Goal: Task Accomplishment & Management: Manage account settings

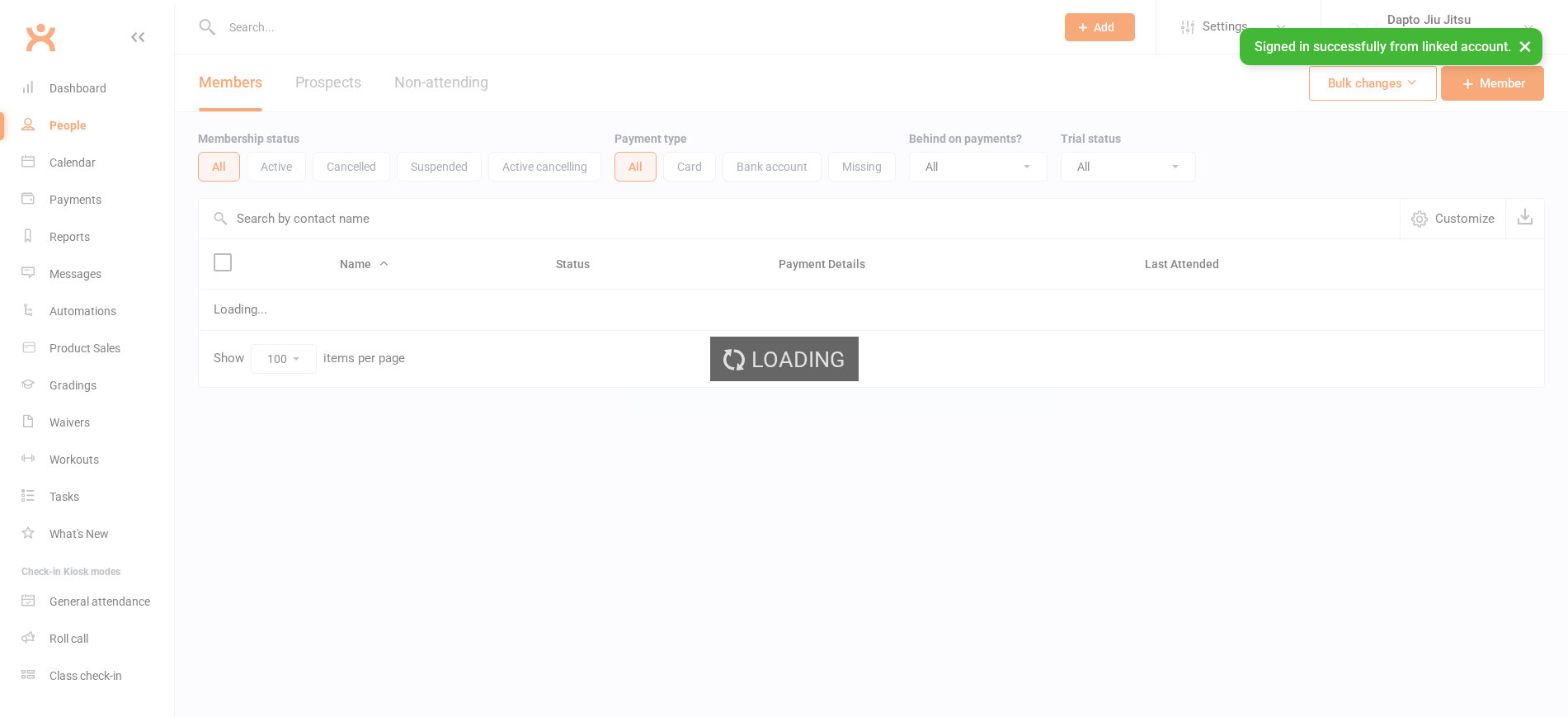
select select "100"
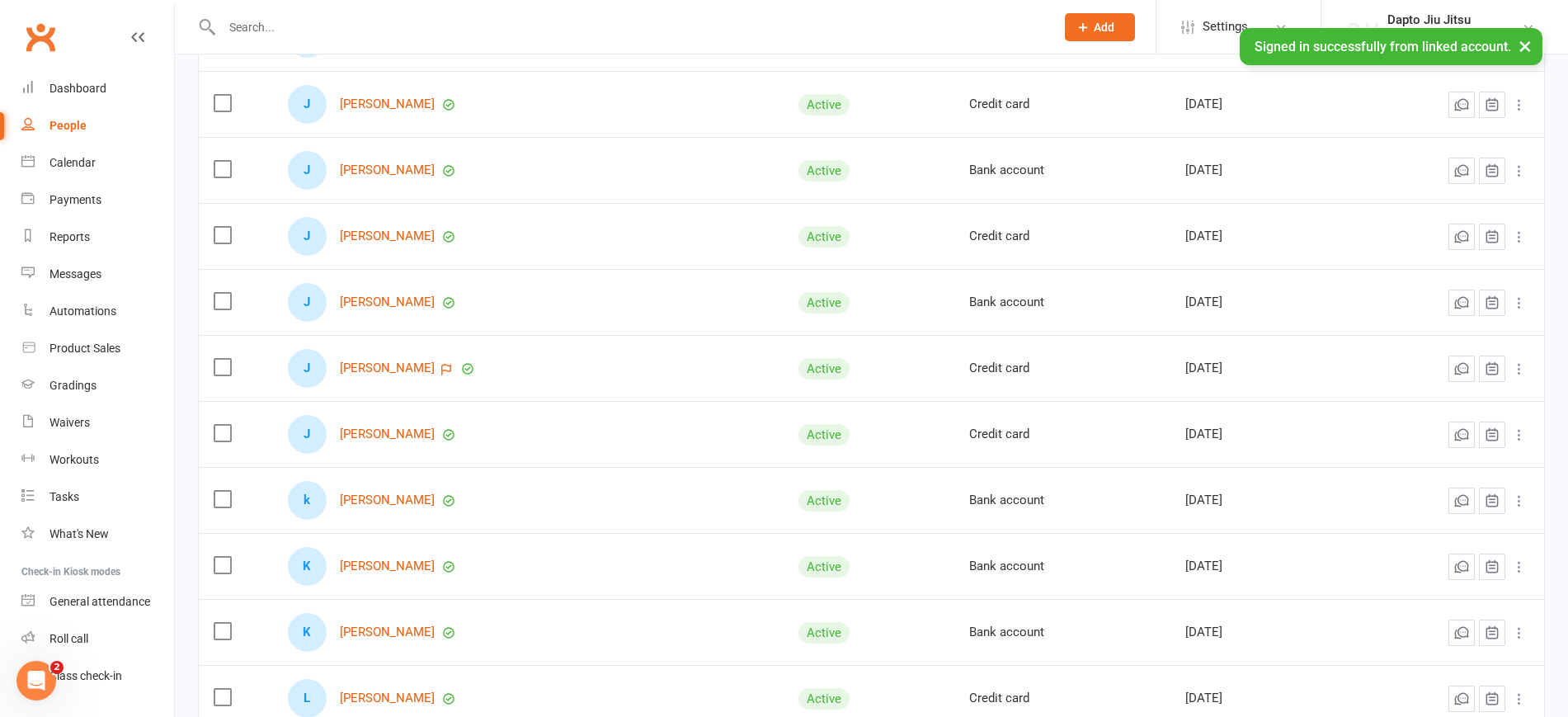
scroll to position [1943, 0]
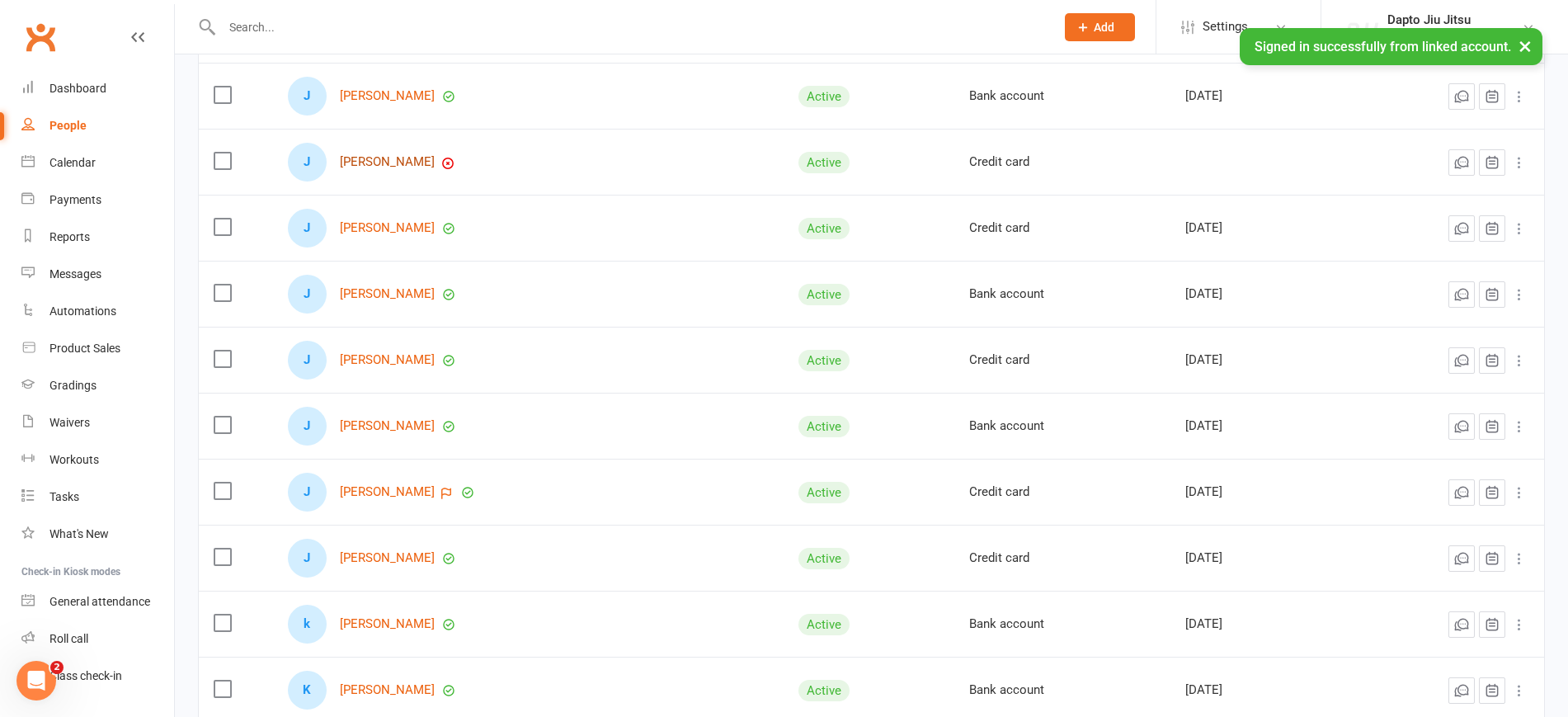
click at [435, 164] on link "[PERSON_NAME]" at bounding box center [387, 162] width 94 height 14
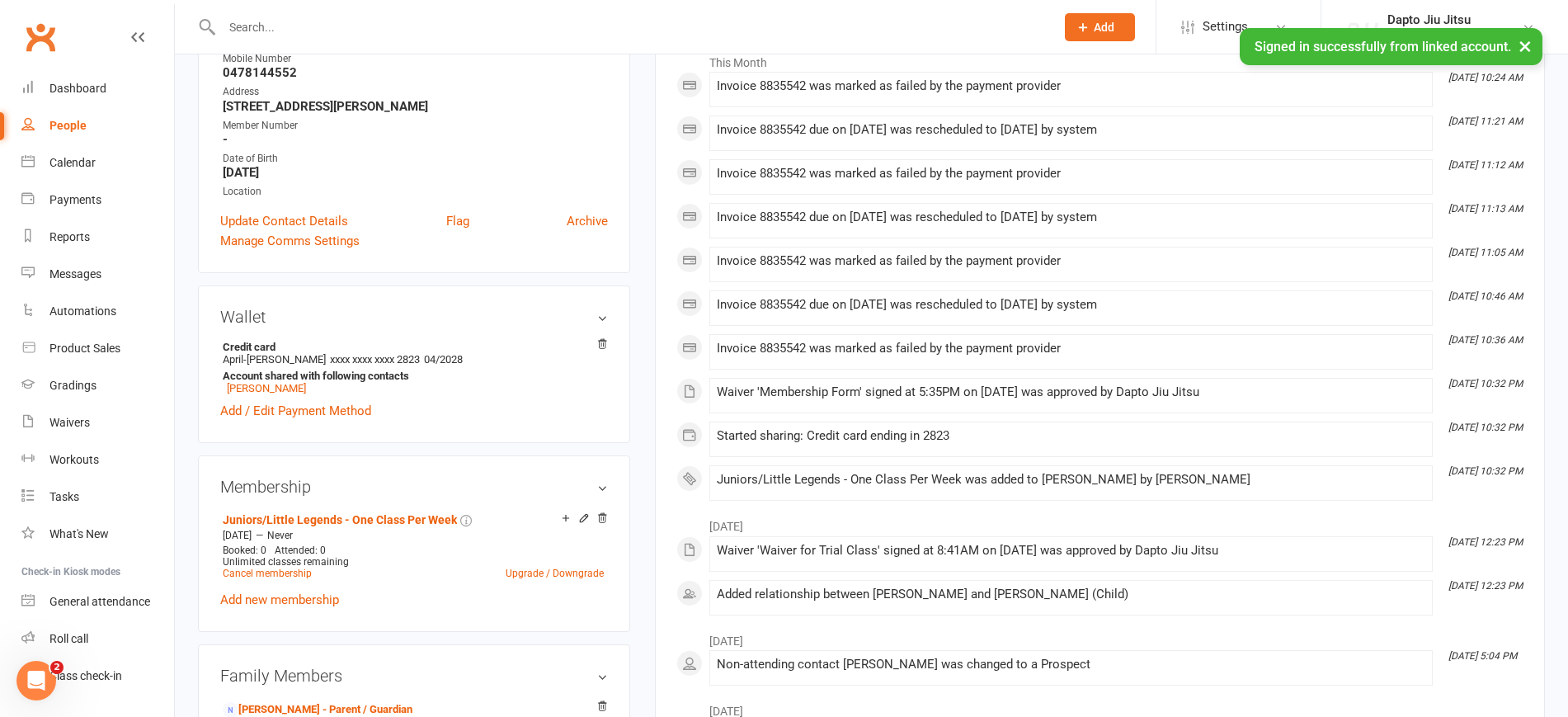
scroll to position [619, 0]
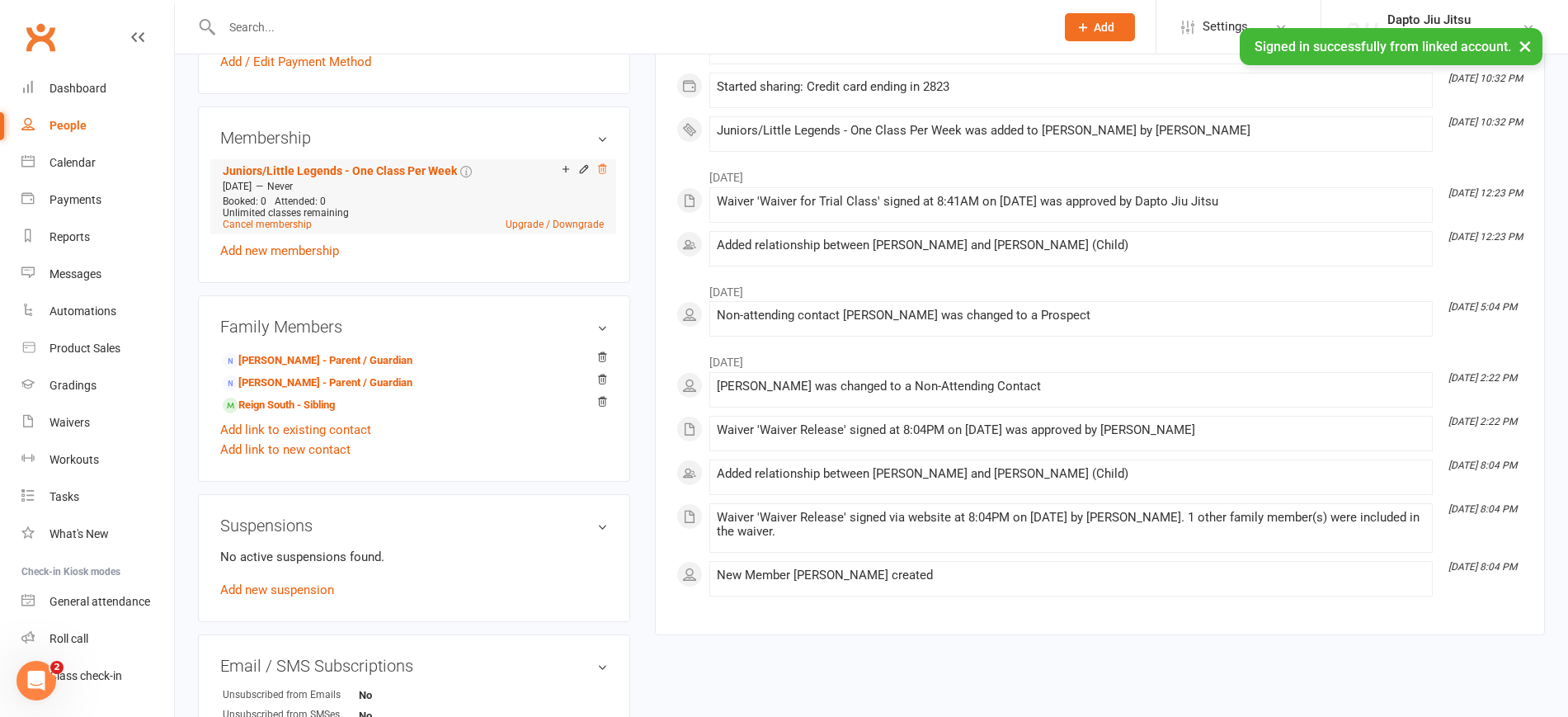
click at [603, 167] on icon at bounding box center [602, 169] width 11 height 11
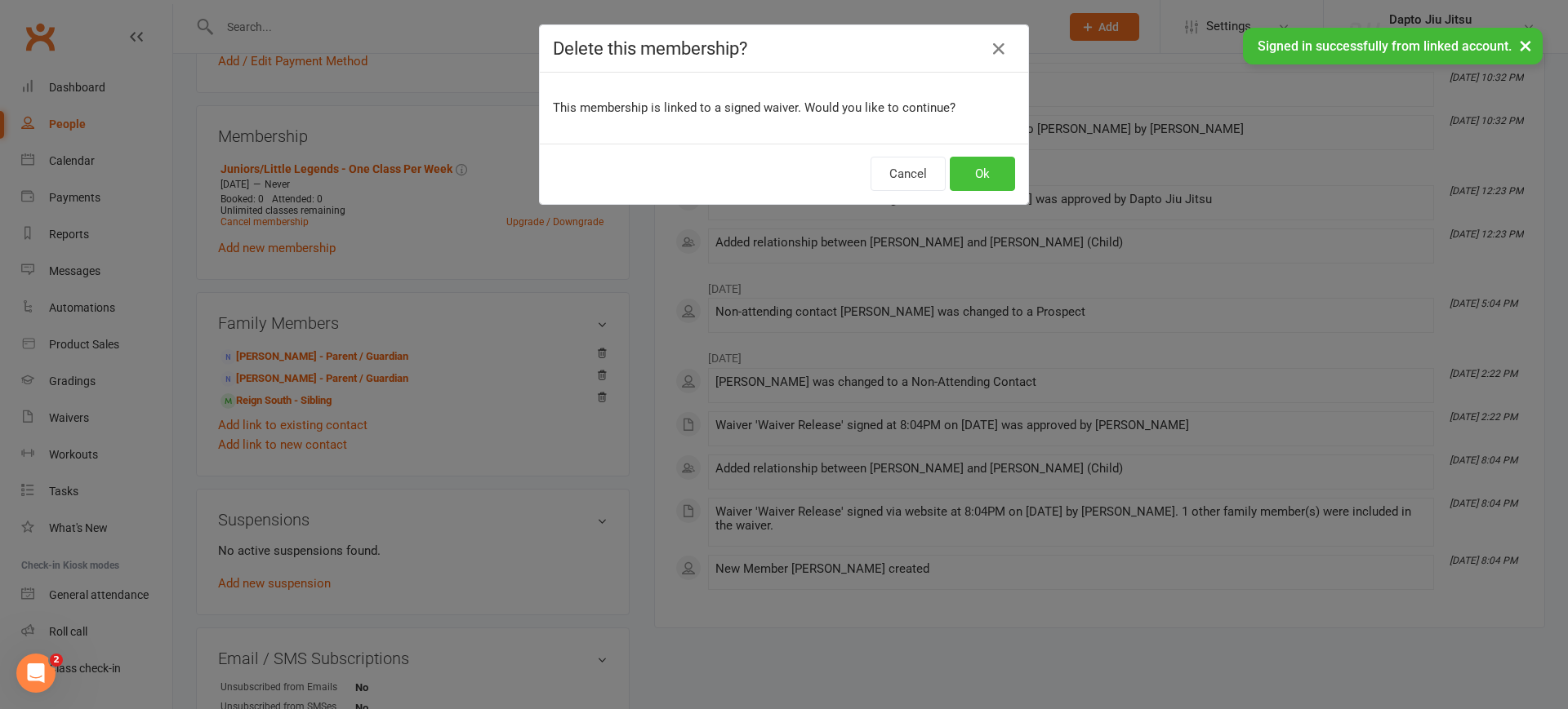
click at [978, 168] on button "Ok" at bounding box center [982, 174] width 65 height 35
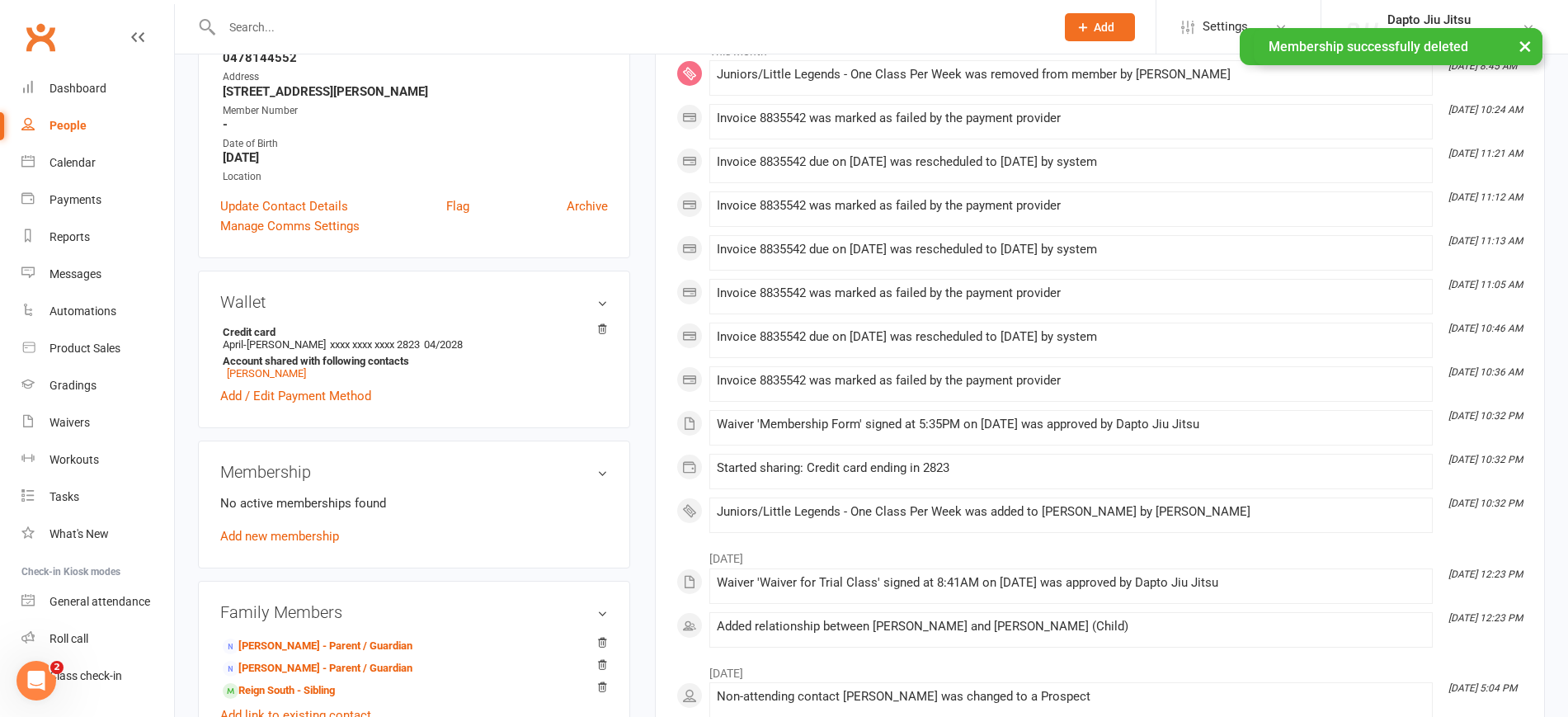
scroll to position [0, 0]
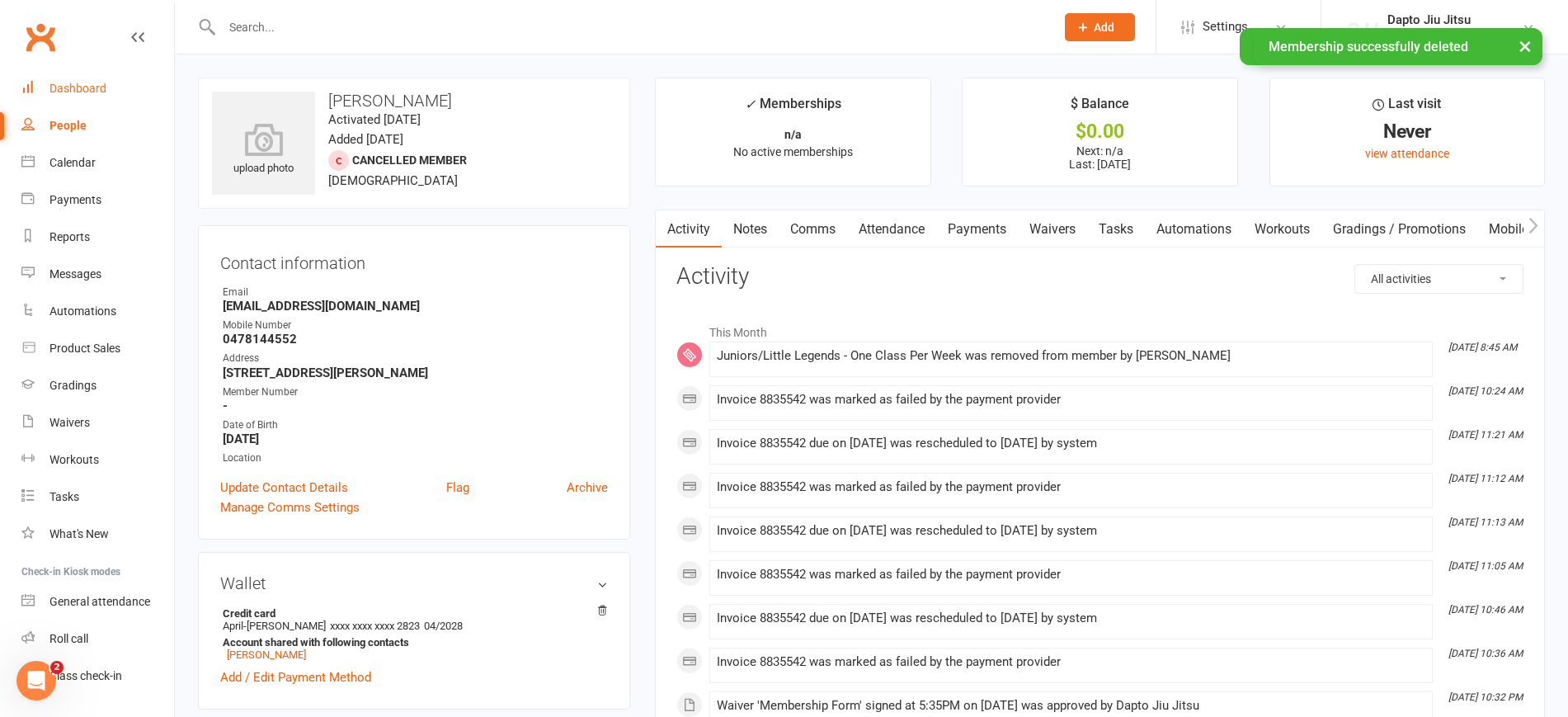
click at [97, 87] on div "Dashboard" at bounding box center [78, 88] width 57 height 13
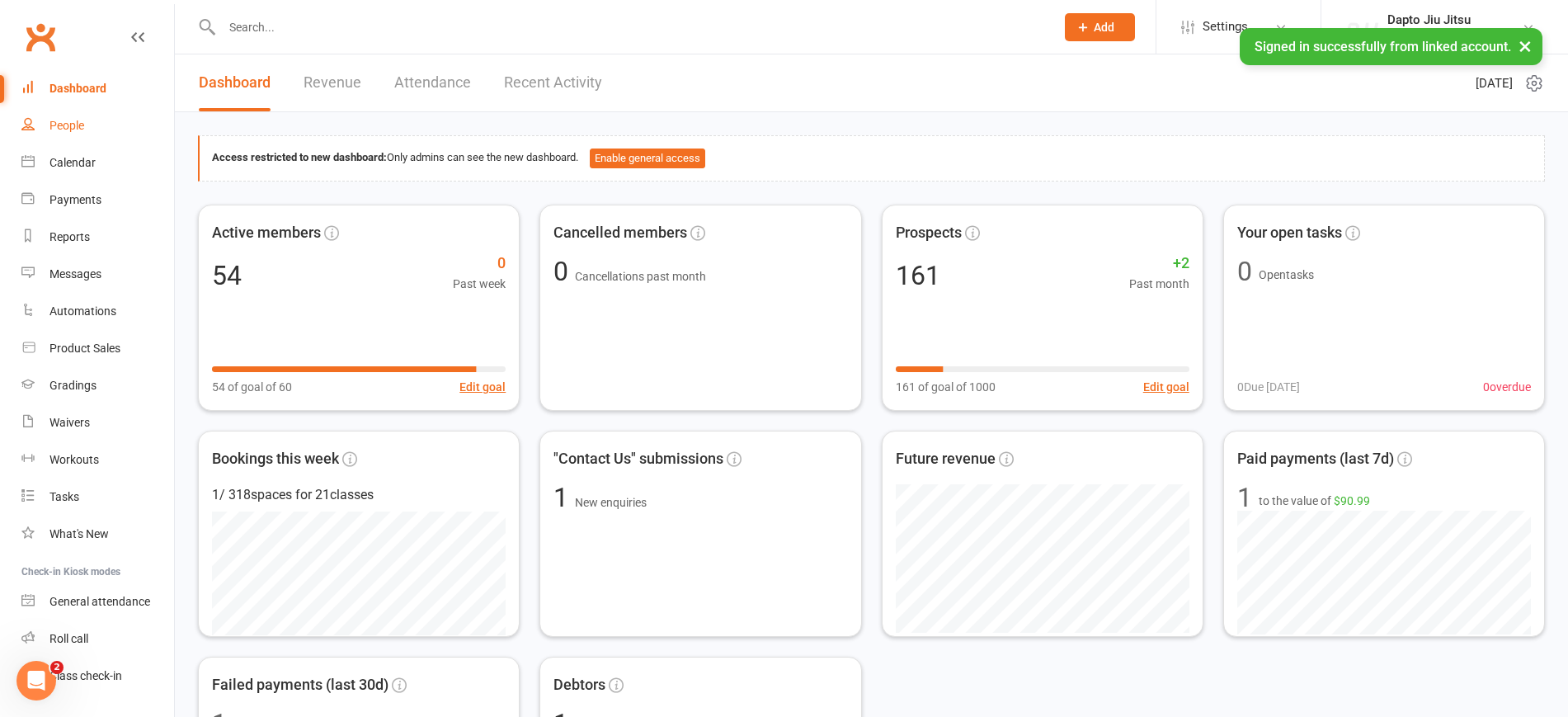
click at [84, 111] on link "People" at bounding box center [98, 126] width 152 height 37
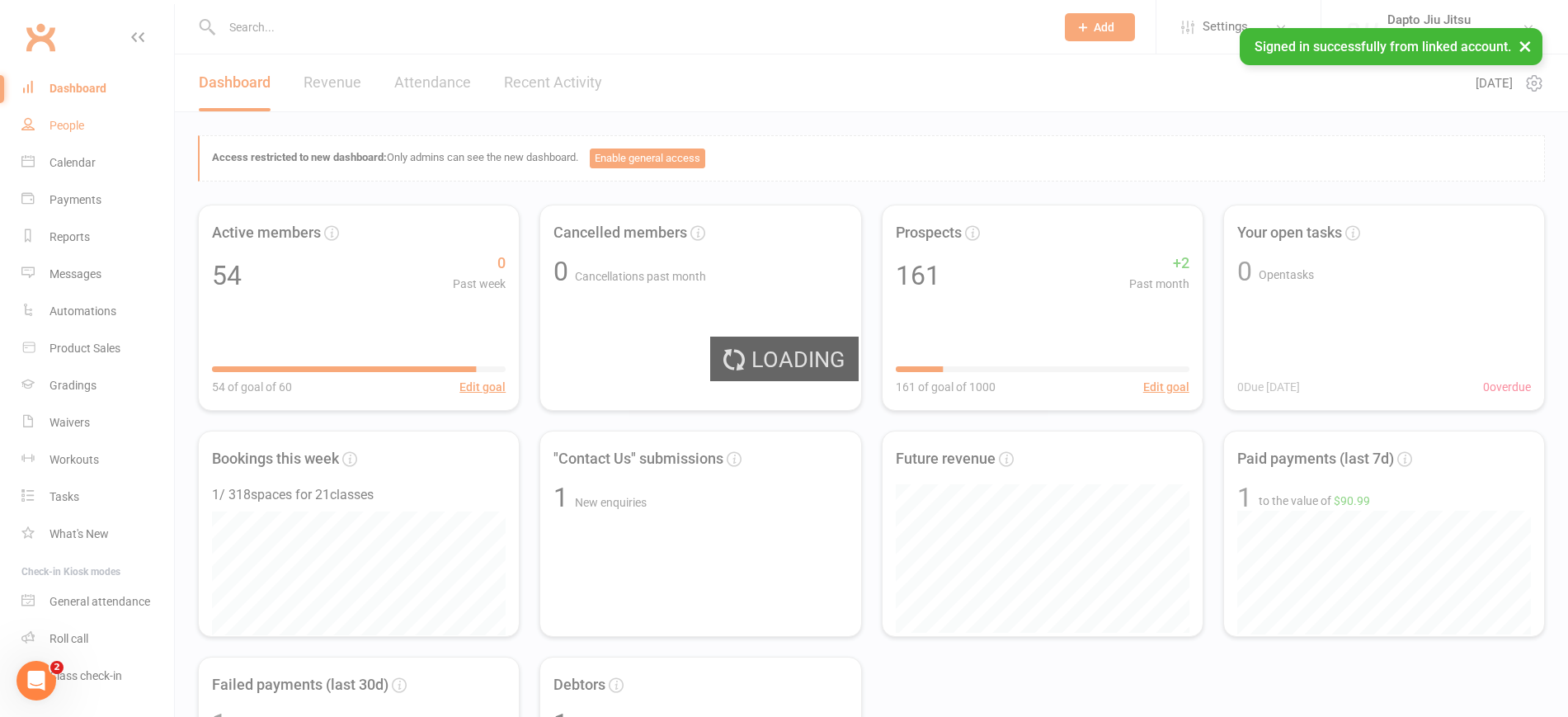
select select "100"
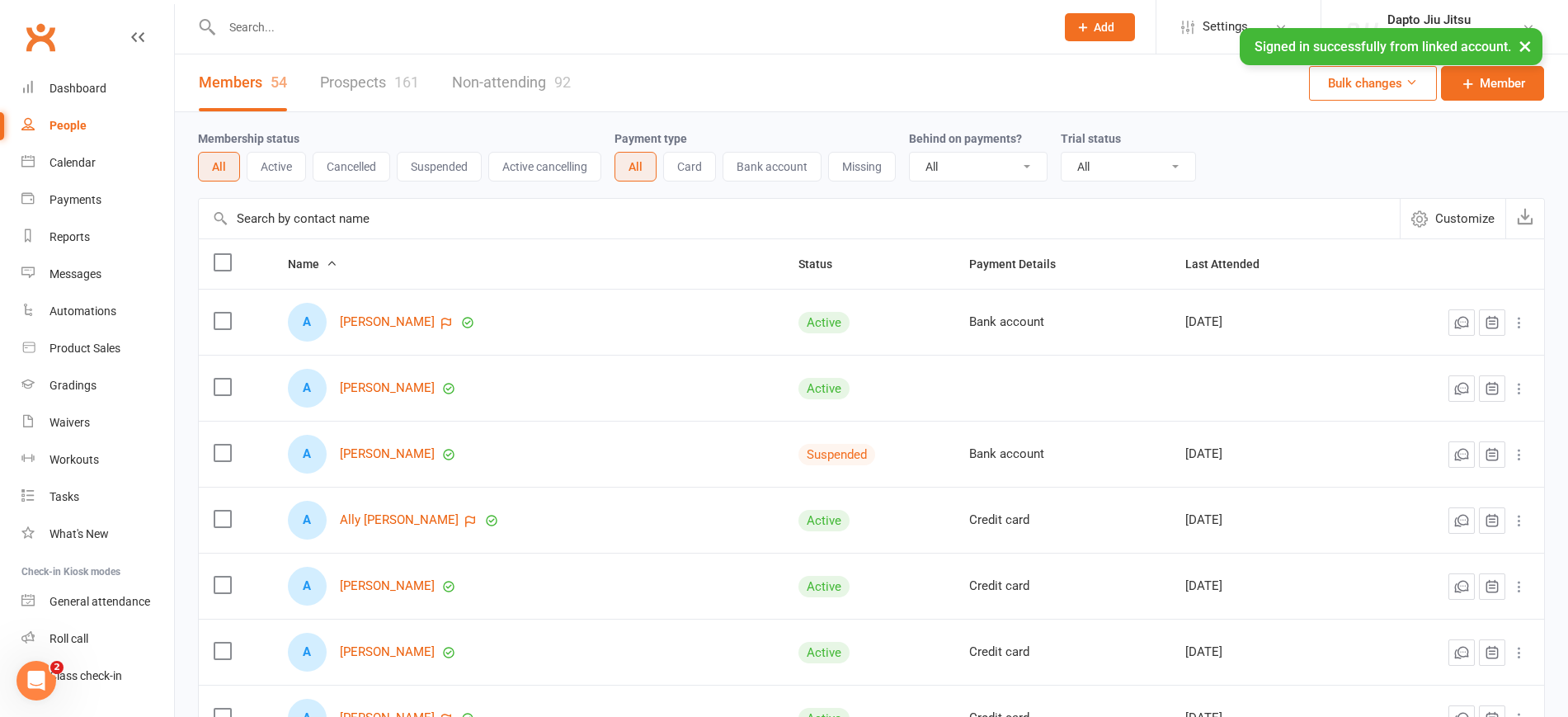
click at [408, 444] on div "A [PERSON_NAME]" at bounding box center [528, 454] width 481 height 39
click at [403, 453] on link "[PERSON_NAME]" at bounding box center [387, 454] width 94 height 14
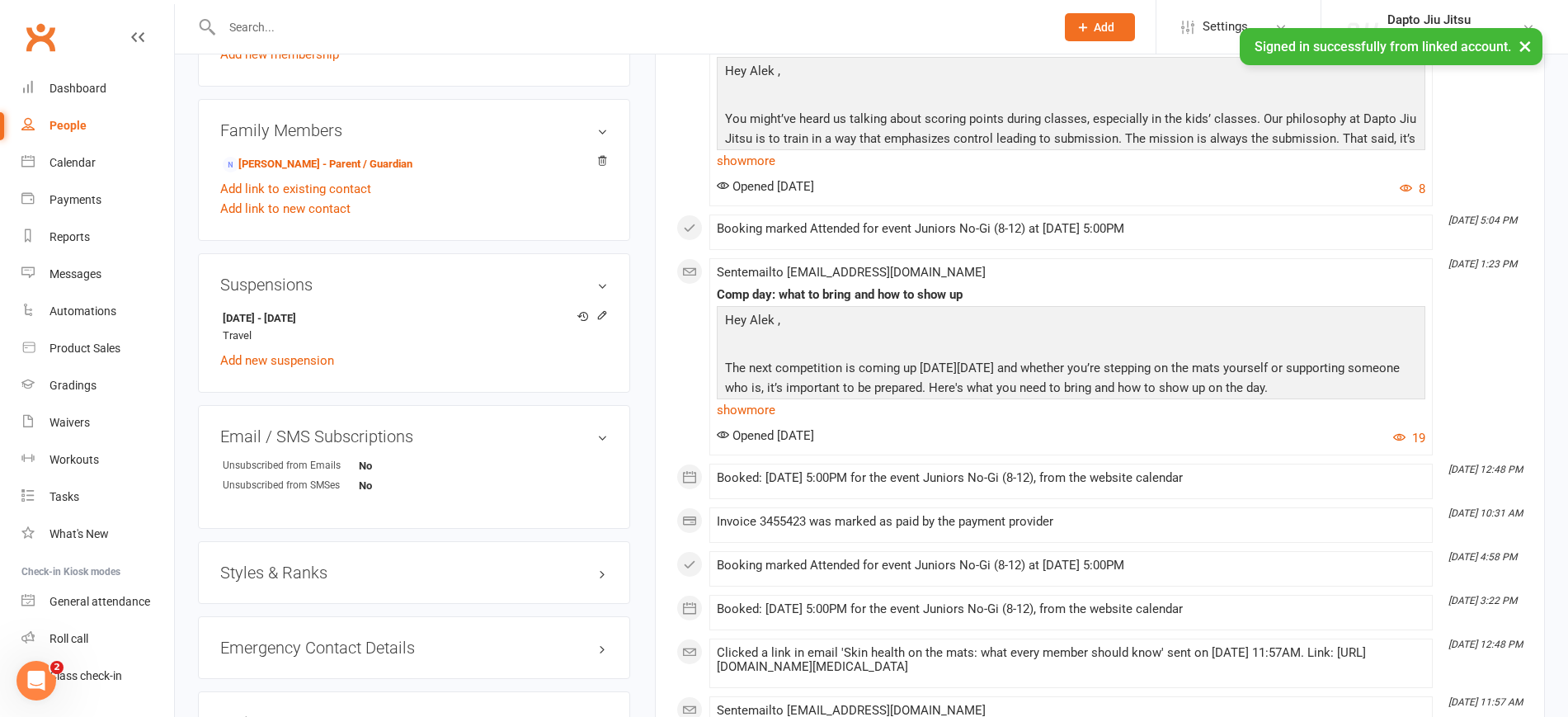
scroll to position [722, 0]
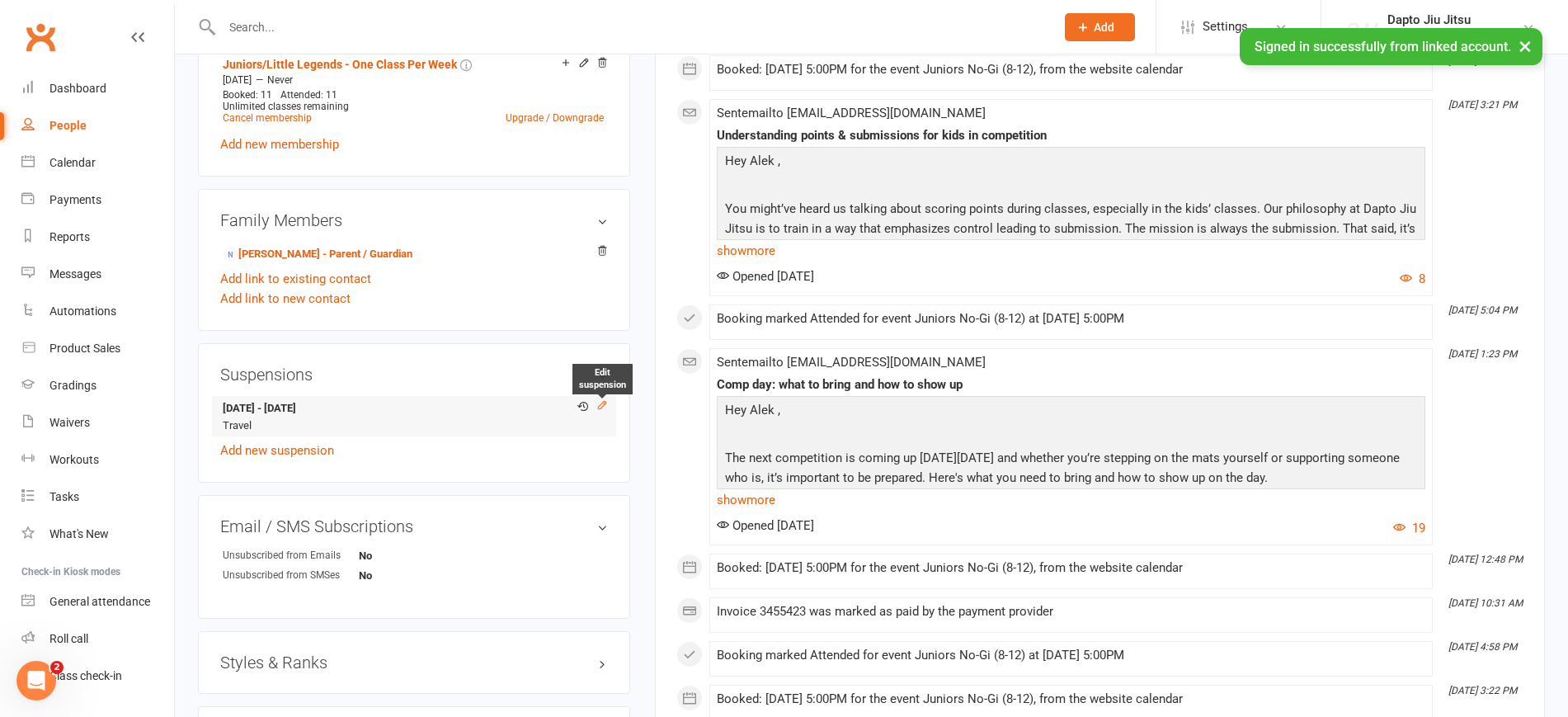
click at [606, 403] on icon at bounding box center [602, 404] width 11 height 11
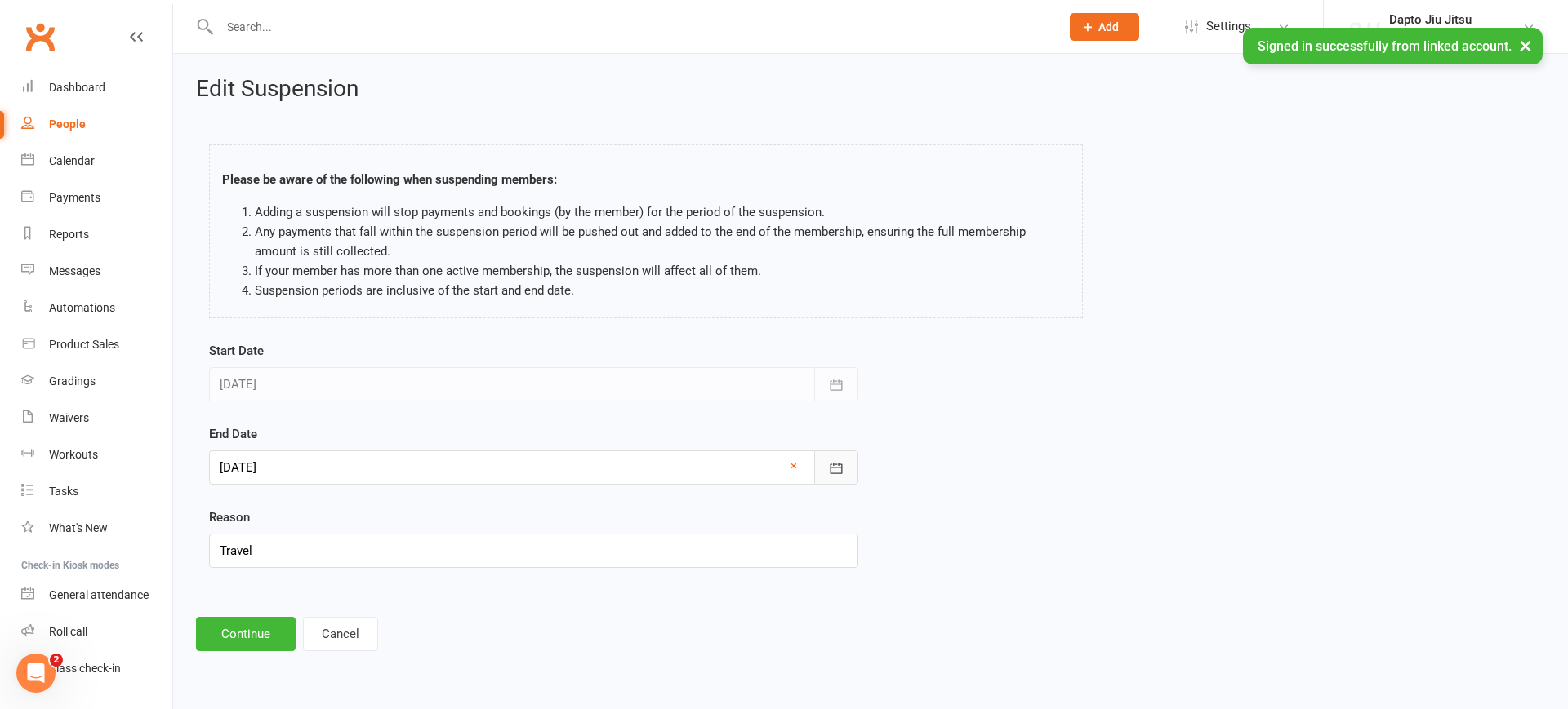
click at [846, 470] on button "button" at bounding box center [836, 467] width 44 height 35
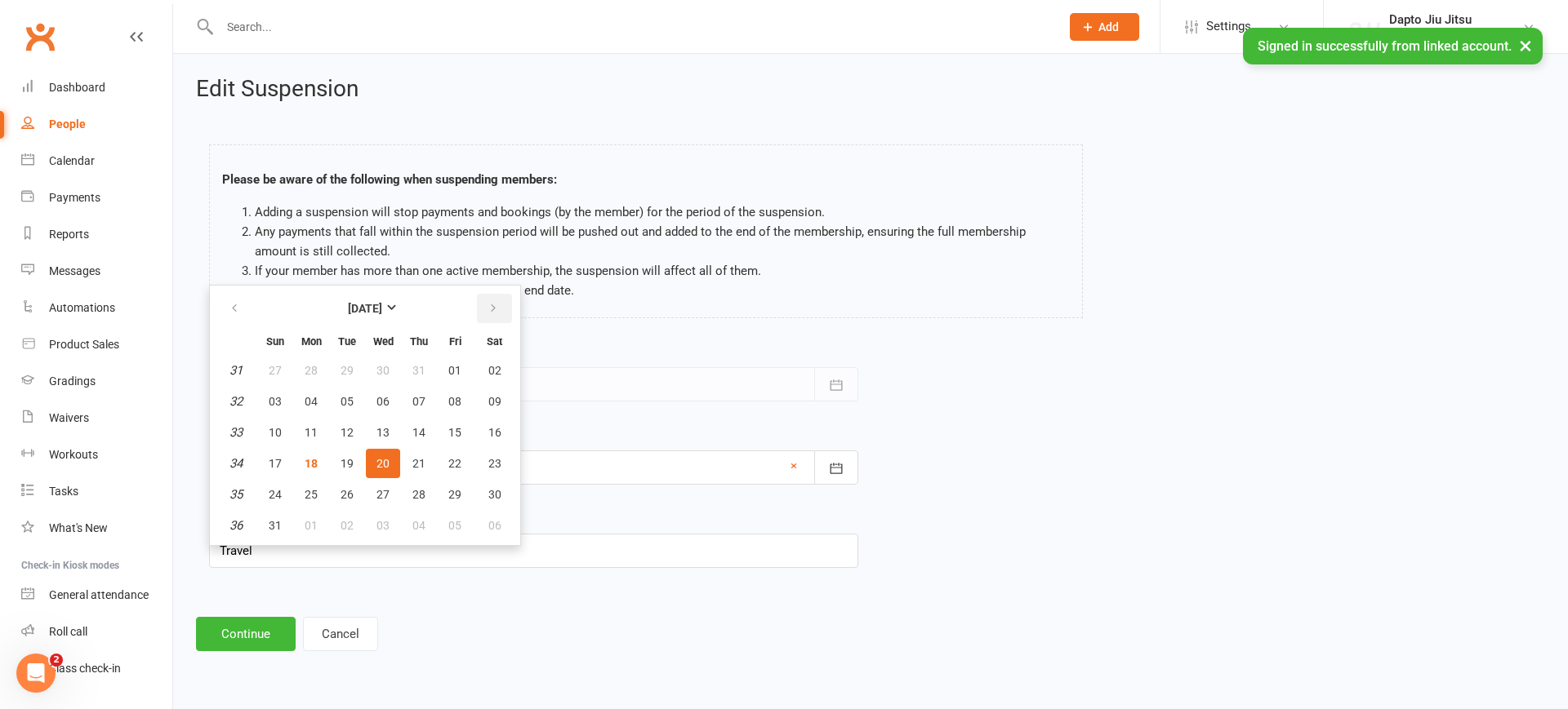
click at [497, 306] on button "button" at bounding box center [495, 308] width 36 height 29
click at [394, 418] on button "17" at bounding box center [383, 433] width 35 height 29
type input "[DATE]"
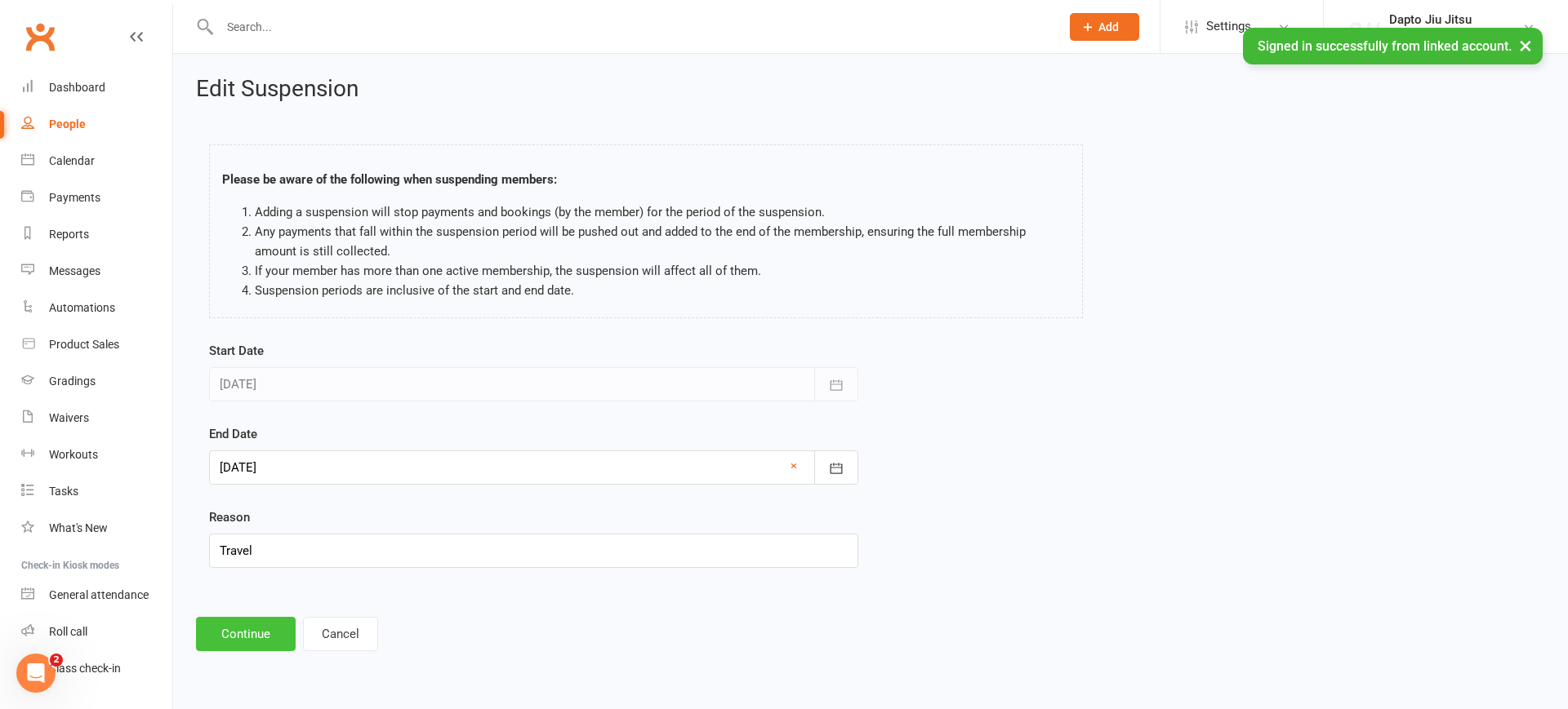
click at [244, 634] on button "Continue" at bounding box center [245, 635] width 100 height 35
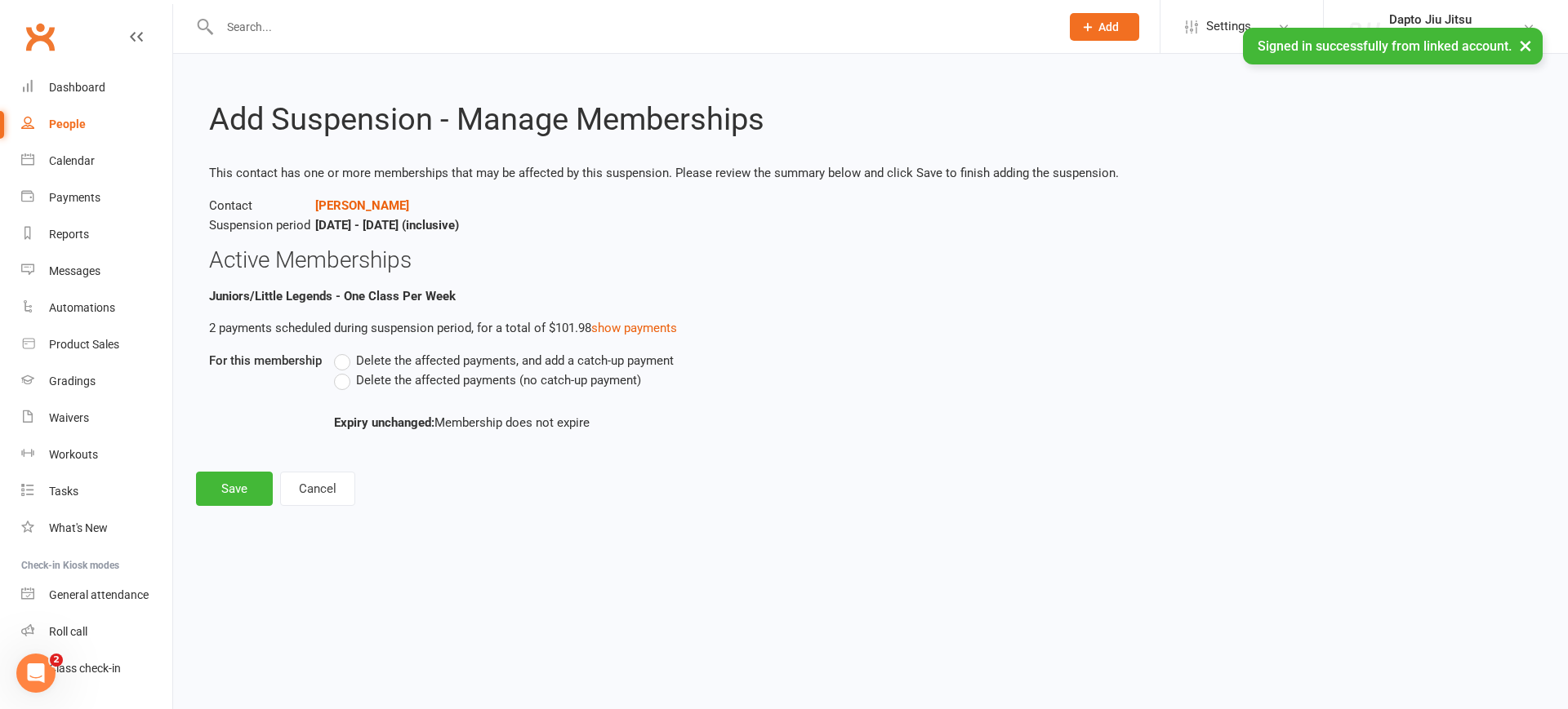
click at [346, 377] on label "Delete the affected payments (no catch-up payment)" at bounding box center [488, 380] width 307 height 20
click at [345, 371] on input "Delete the affected payments (no catch-up payment)" at bounding box center [340, 371] width 10 height 0
click at [248, 488] on button "Save" at bounding box center [234, 489] width 77 height 35
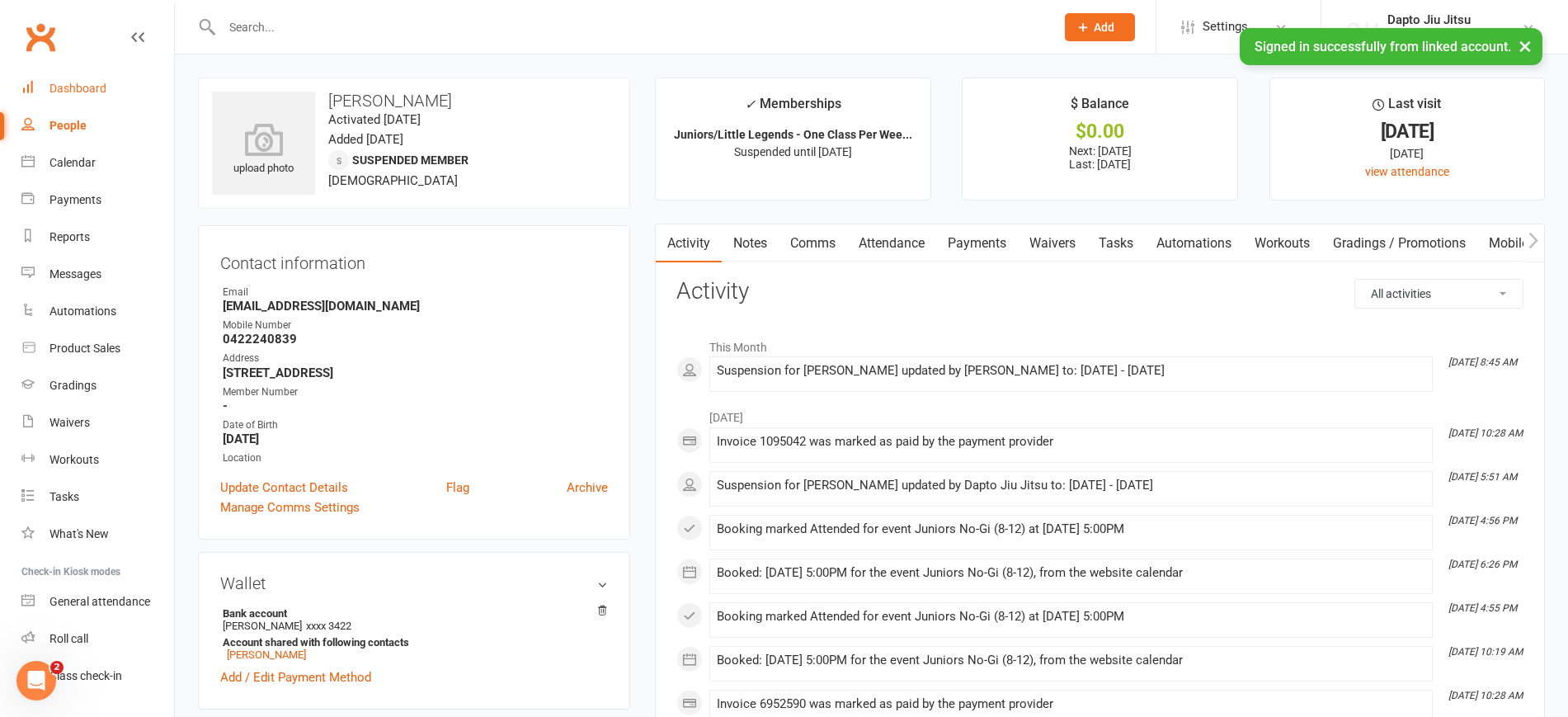
click at [82, 105] on link "Dashboard" at bounding box center [98, 88] width 152 height 37
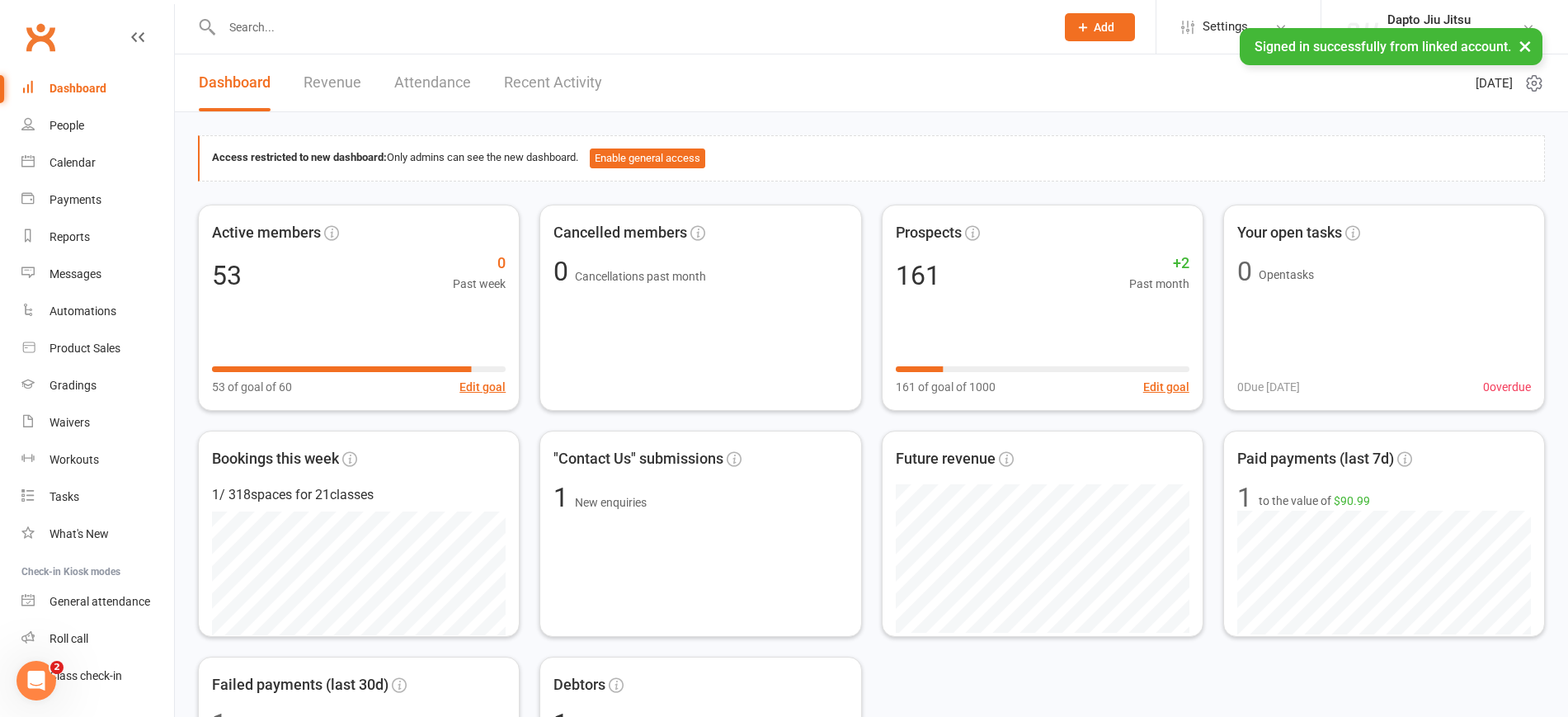
click at [324, 83] on link "Revenue" at bounding box center [332, 82] width 58 height 57
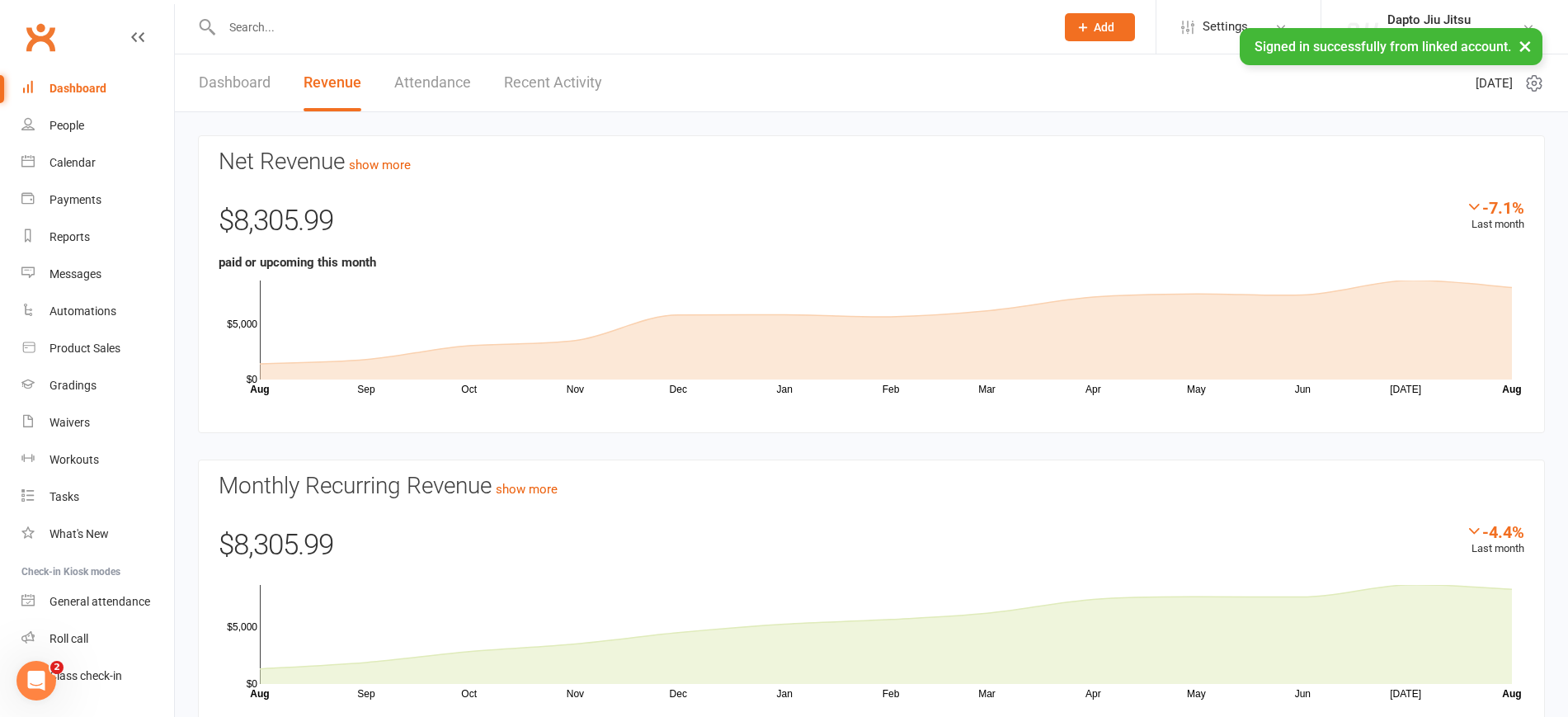
click at [412, 79] on link "Attendance" at bounding box center [433, 82] width 77 height 57
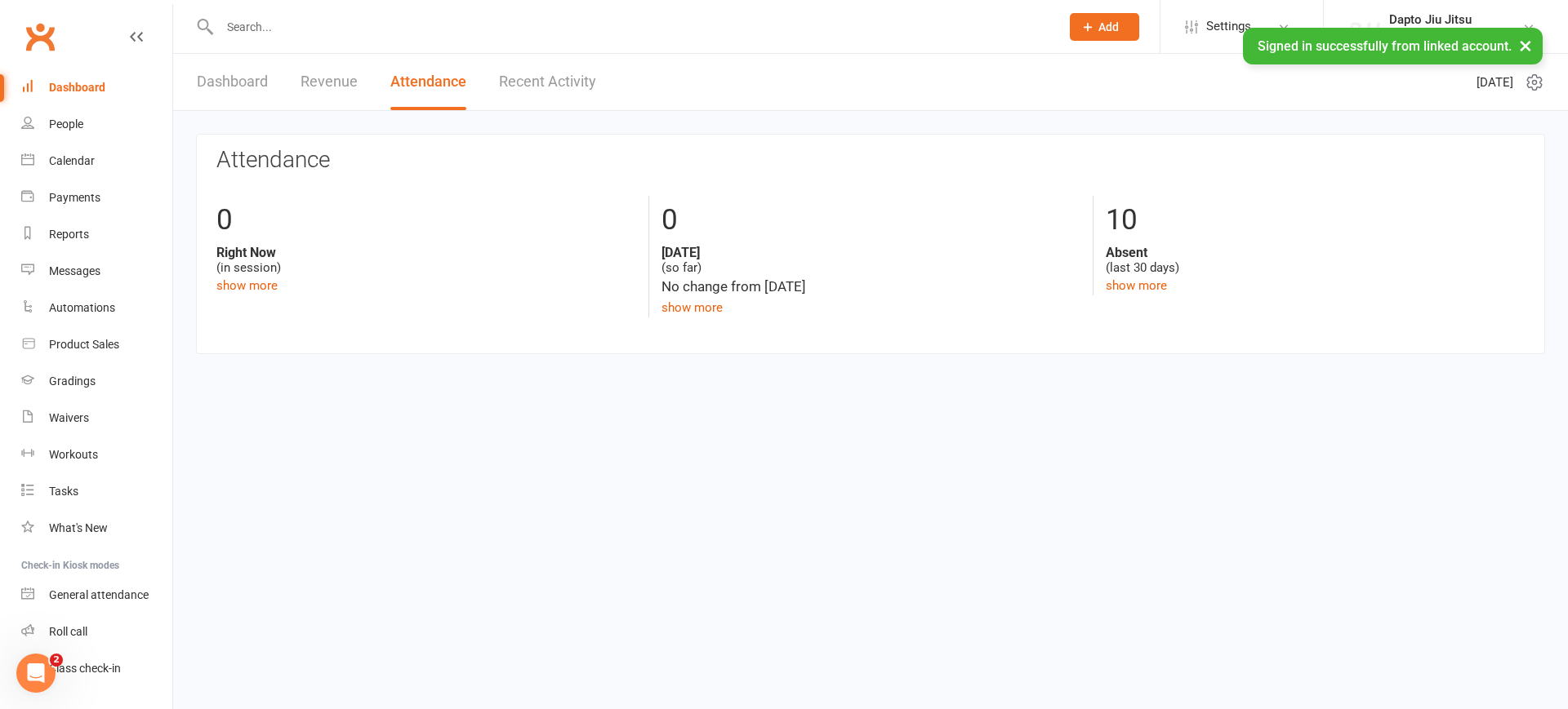
drag, startPoint x: 249, startPoint y: 80, endPoint x: 208, endPoint y: 77, distance: 41.1
click at [246, 80] on link "Dashboard" at bounding box center [232, 81] width 71 height 56
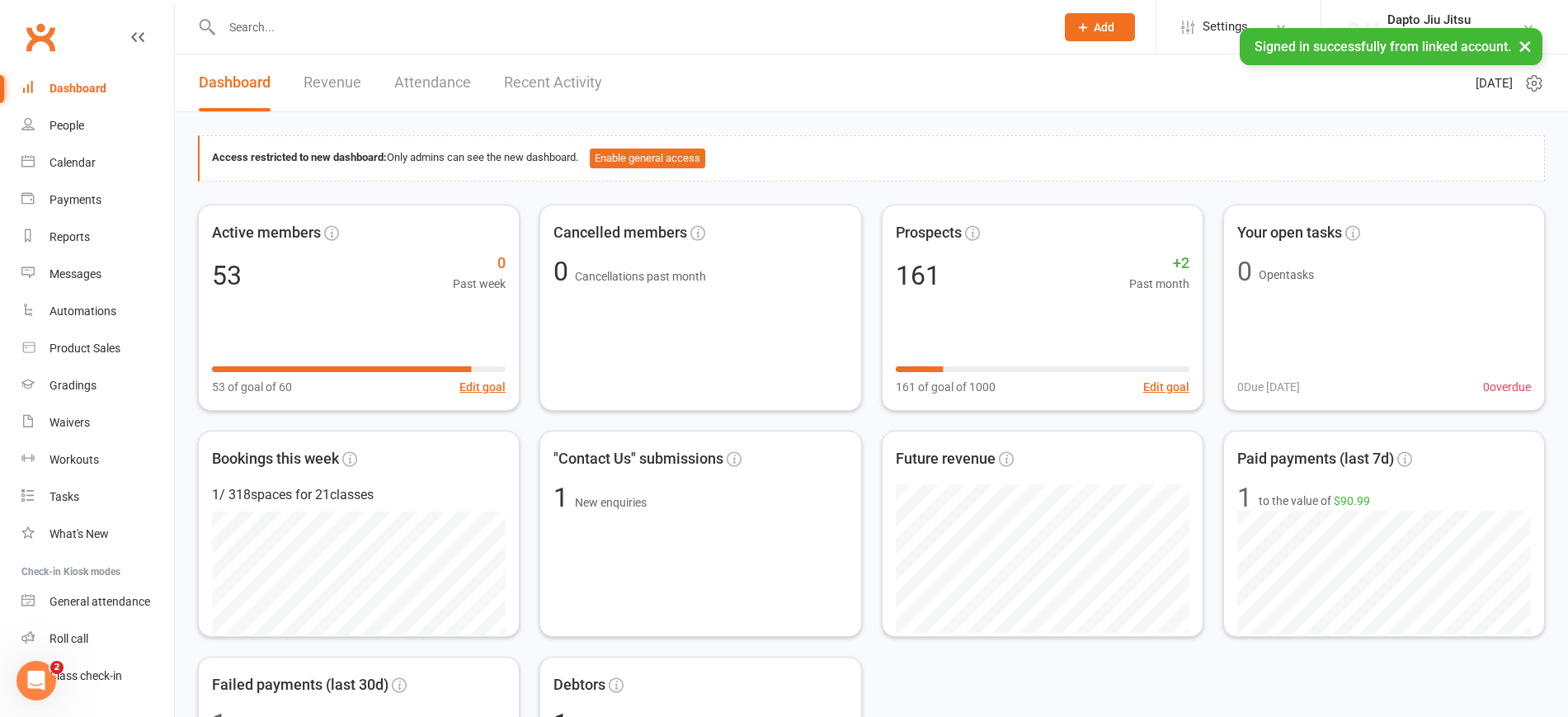
click at [85, 95] on div "Dashboard" at bounding box center [78, 88] width 57 height 13
click at [72, 125] on div "People" at bounding box center [67, 125] width 35 height 13
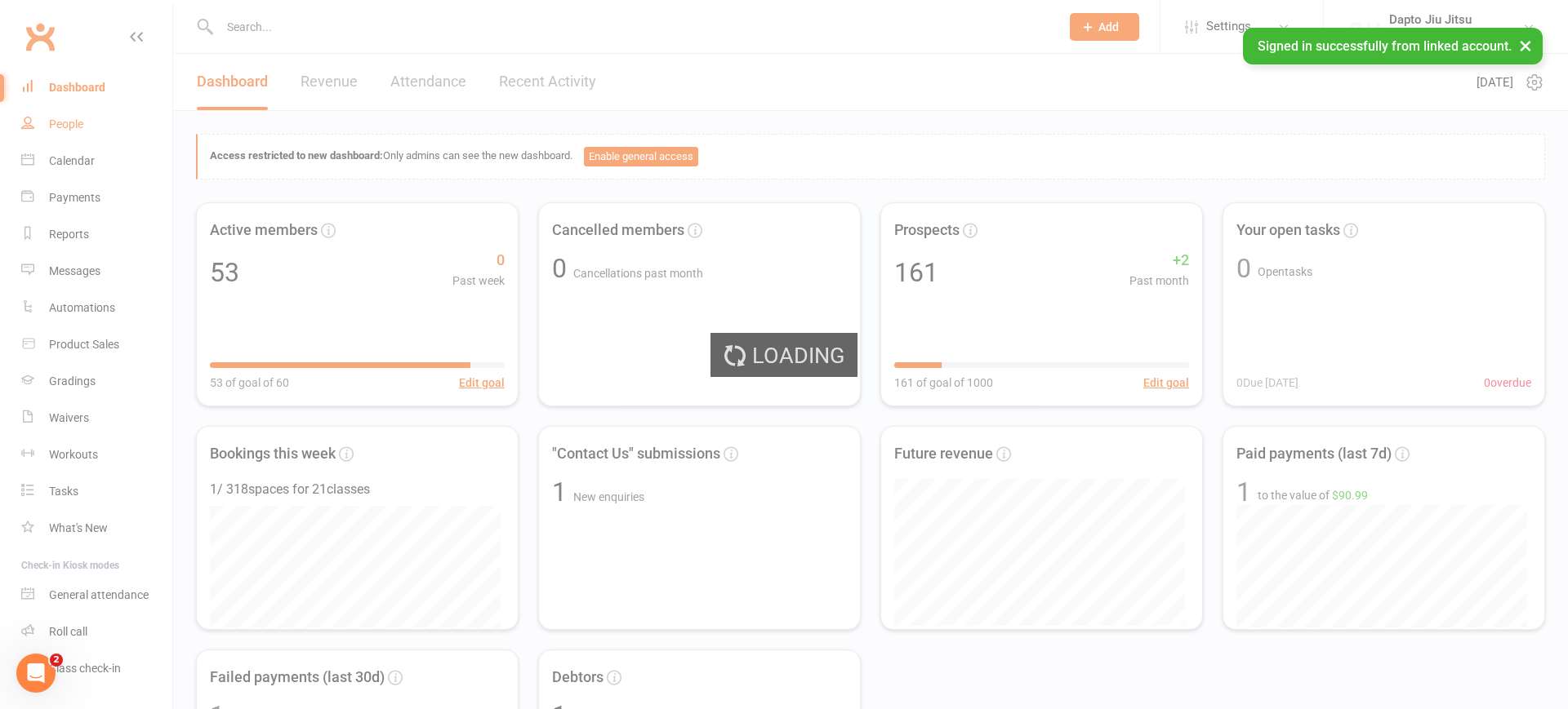
select select "100"
